Goal: Transaction & Acquisition: Purchase product/service

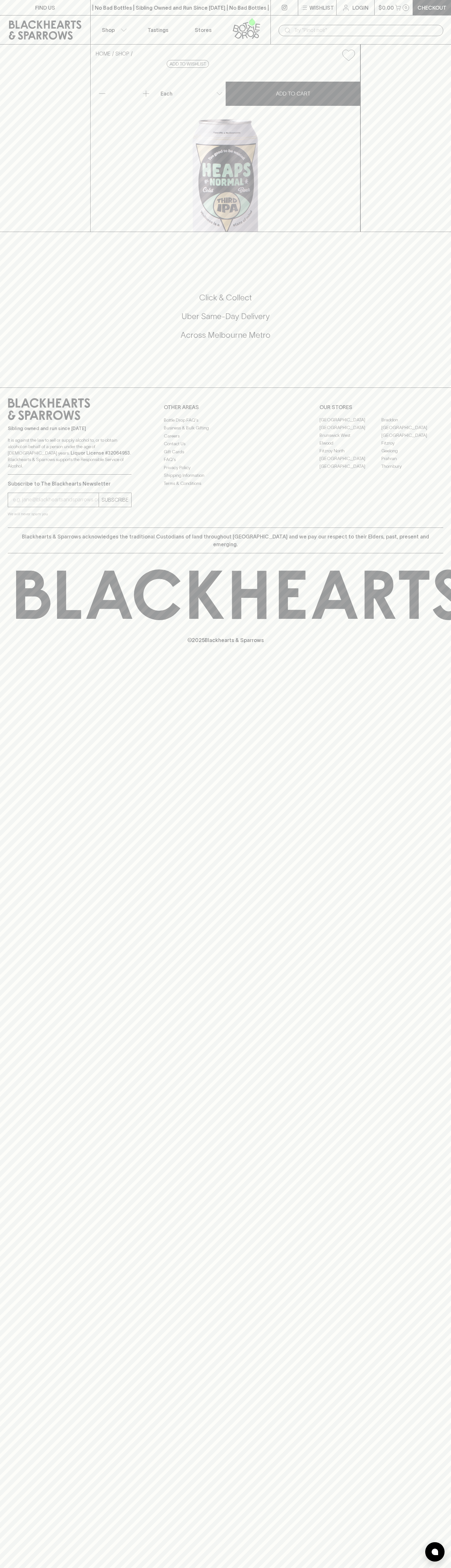
click at [415, 29] on input "text" at bounding box center [366, 30] width 144 height 11
click at [448, 188] on div "HOME SHOP Heaps Normal Cheeky IPA $5.00 Add to wishlist No Further Discounts 1 …" at bounding box center [226, 138] width 451 height 188
click at [91, 1568] on html "FIND US | No Bad Bottles | Sibling Owned and Run Since [DATE] | No Bad Bottles …" at bounding box center [226, 784] width 451 height 1568
click at [2, 112] on div "HOME SHOP Heaps Normal Cheeky IPA $5.00 Add to wishlist No Further Discounts 1 …" at bounding box center [226, 138] width 451 height 188
